Goal: Task Accomplishment & Management: Manage account settings

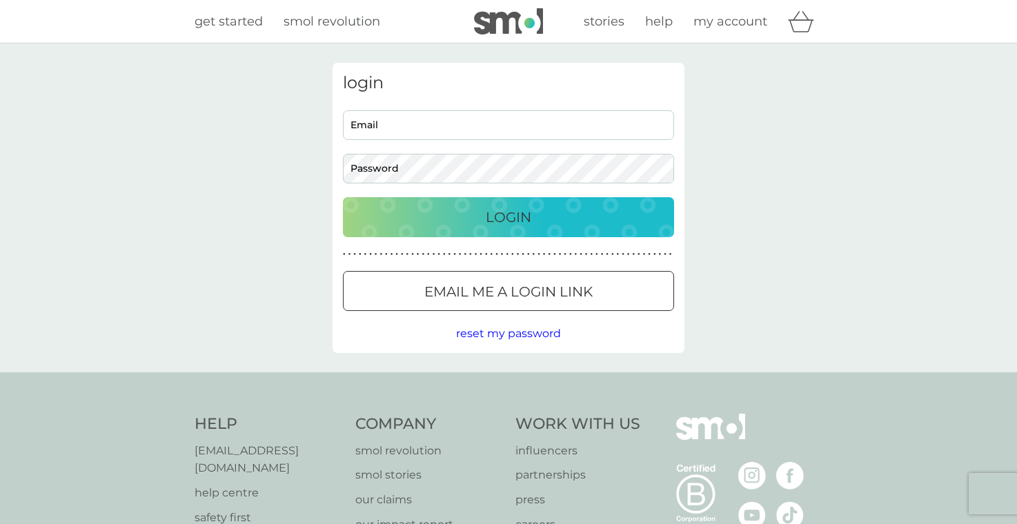
type input "stephanie.winter17@gmail.com"
click at [412, 221] on div "Login" at bounding box center [509, 217] width 304 height 22
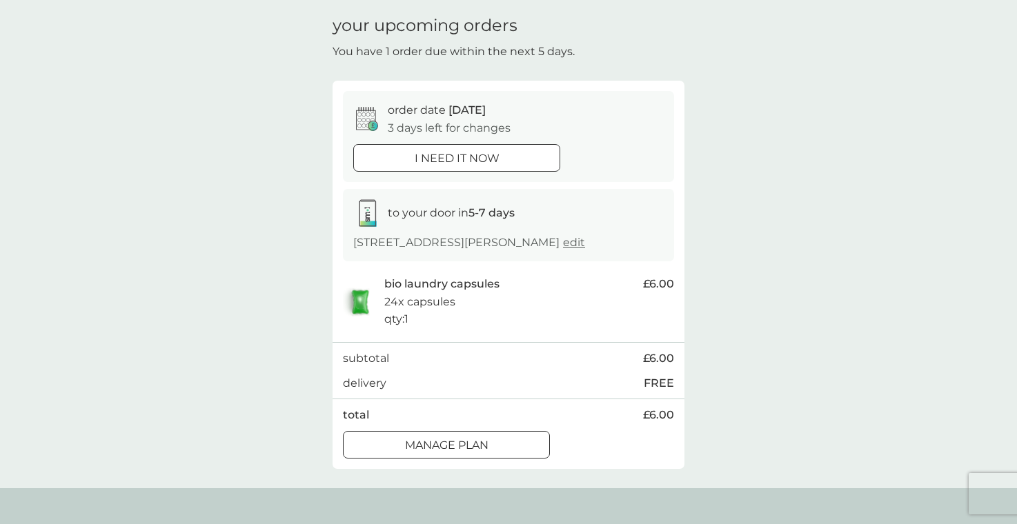
scroll to position [61, 0]
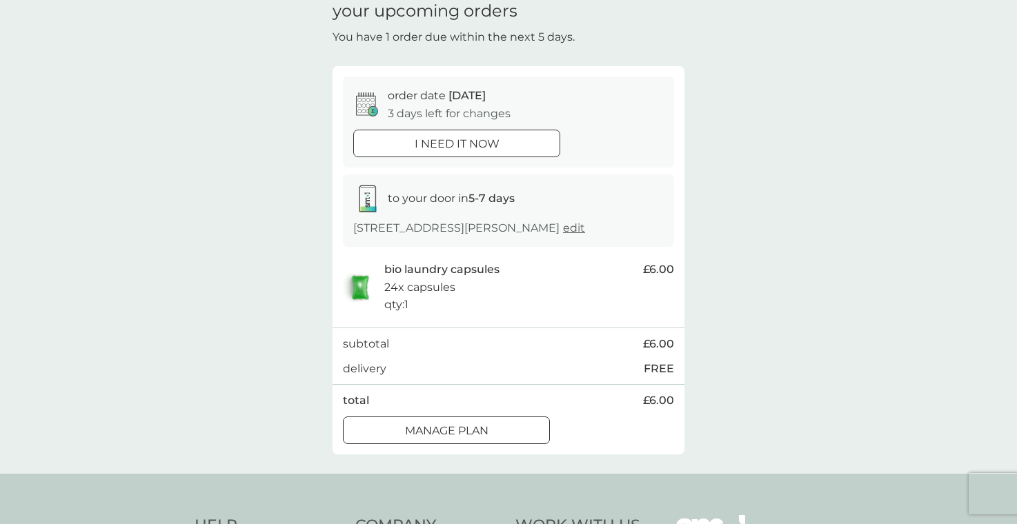
click at [487, 433] on p "Manage plan" at bounding box center [447, 431] width 84 height 18
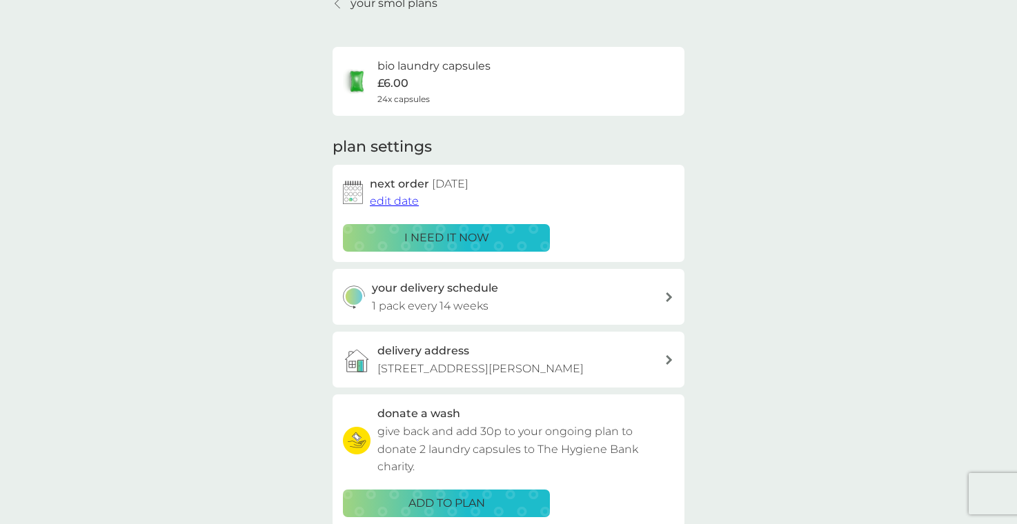
scroll to position [69, 0]
click at [394, 199] on span "edit date" at bounding box center [394, 200] width 49 height 13
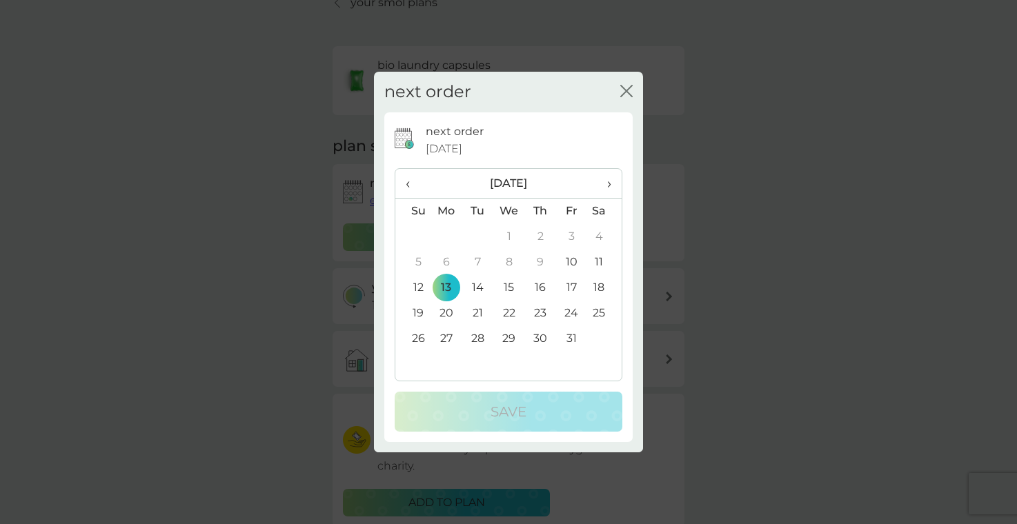
click at [604, 181] on span "›" at bounding box center [605, 183] width 14 height 29
click at [448, 306] on td "17" at bounding box center [447, 314] width 32 height 26
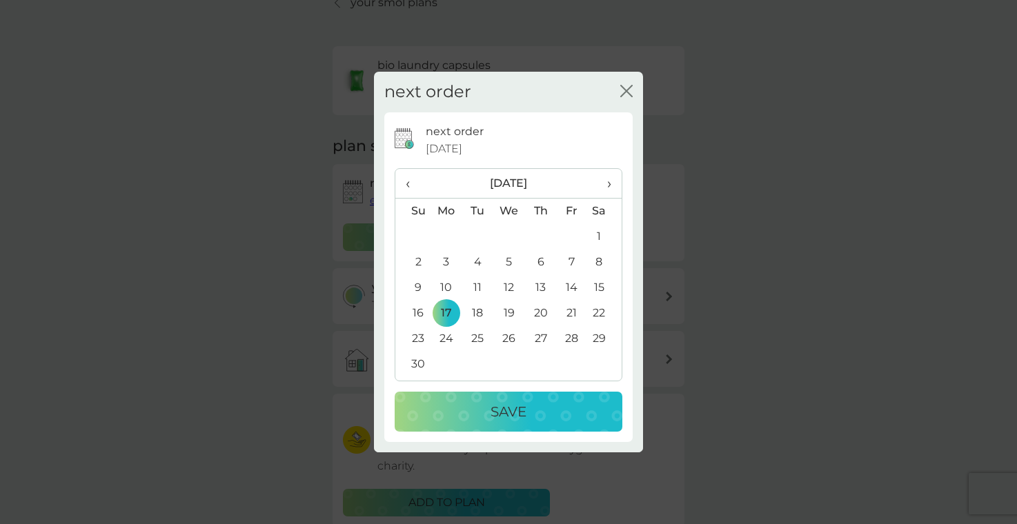
click at [478, 406] on div "Save" at bounding box center [509, 412] width 200 height 22
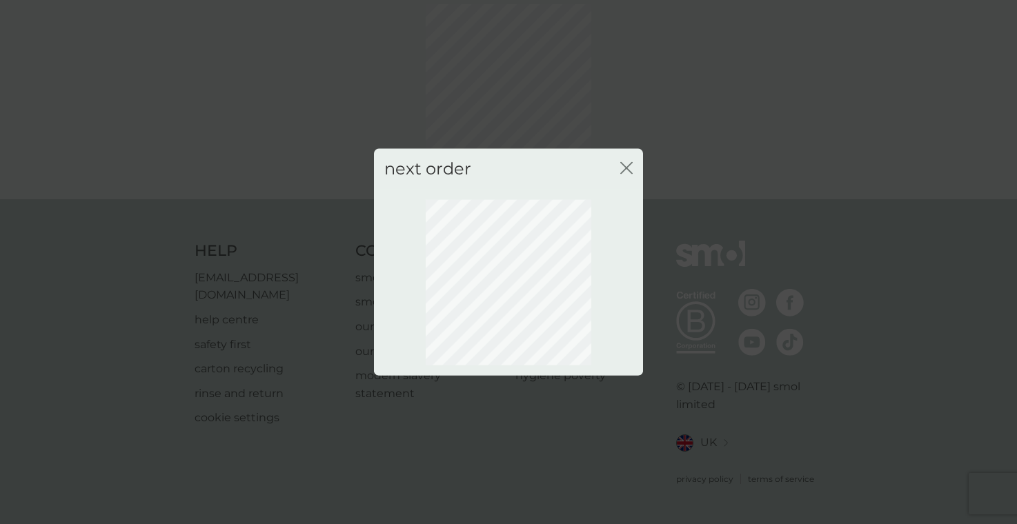
scroll to position [54, 0]
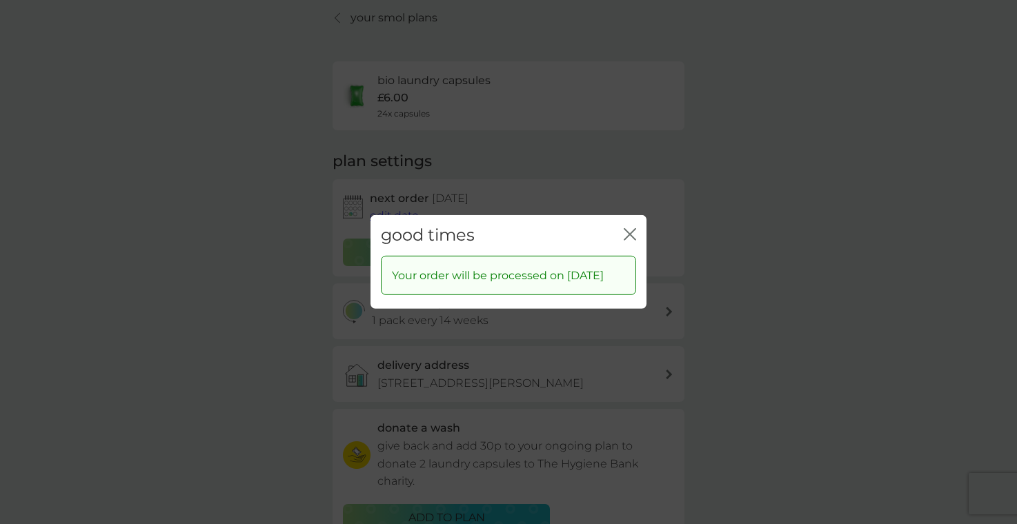
click at [633, 228] on icon "close" at bounding box center [630, 234] width 12 height 12
